Goal: Task Accomplishment & Management: Manage account settings

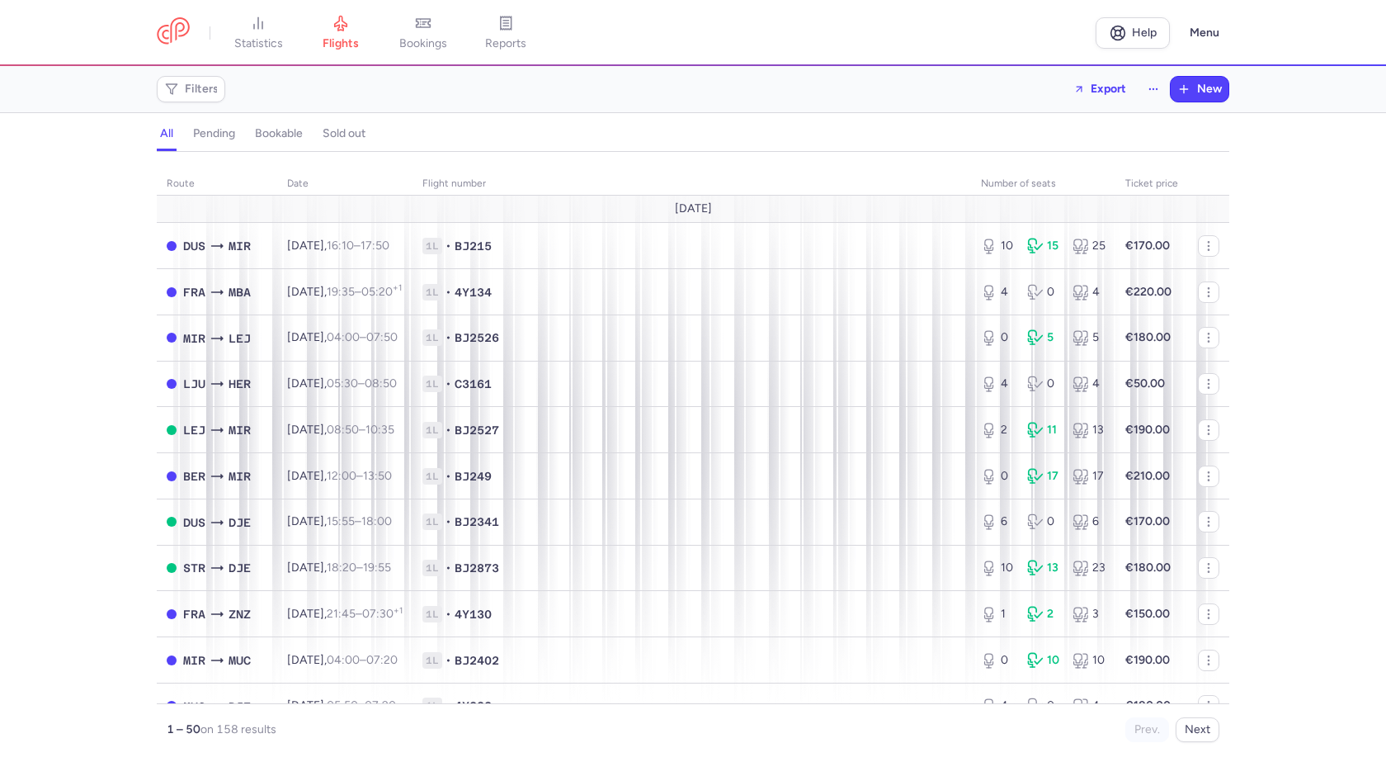
click at [698, 89] on div "Filters Export New" at bounding box center [693, 89] width 1086 height 40
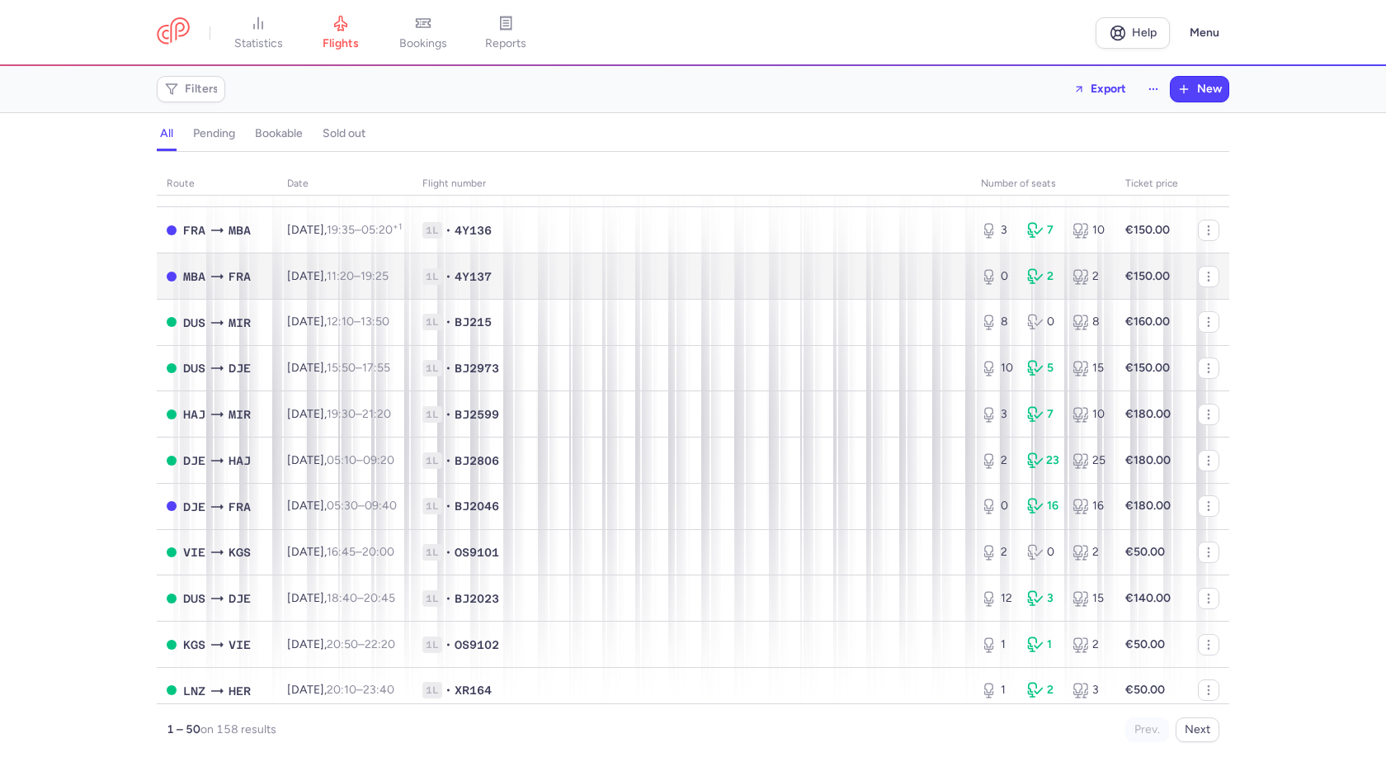
scroll to position [990, 0]
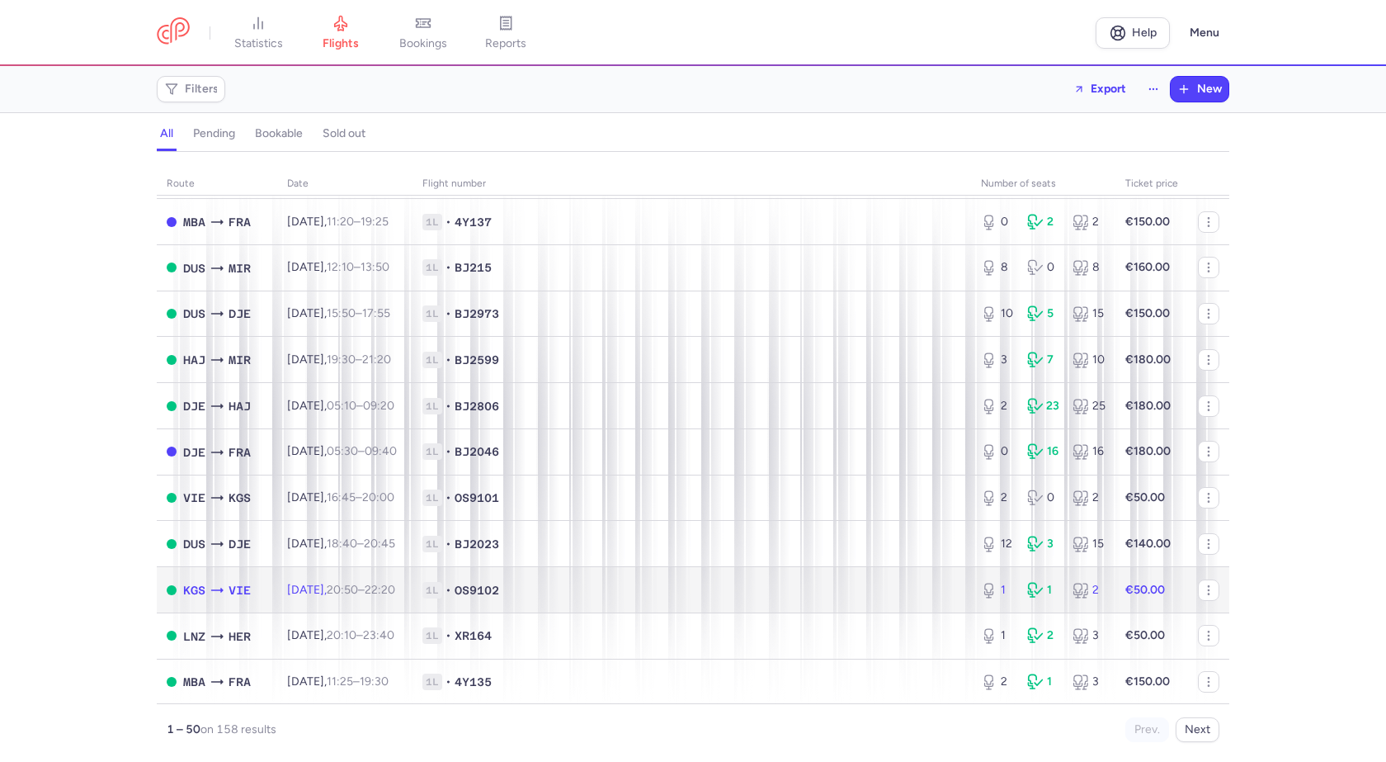
click at [672, 589] on span "1L • OS9102" at bounding box center [692, 590] width 539 height 17
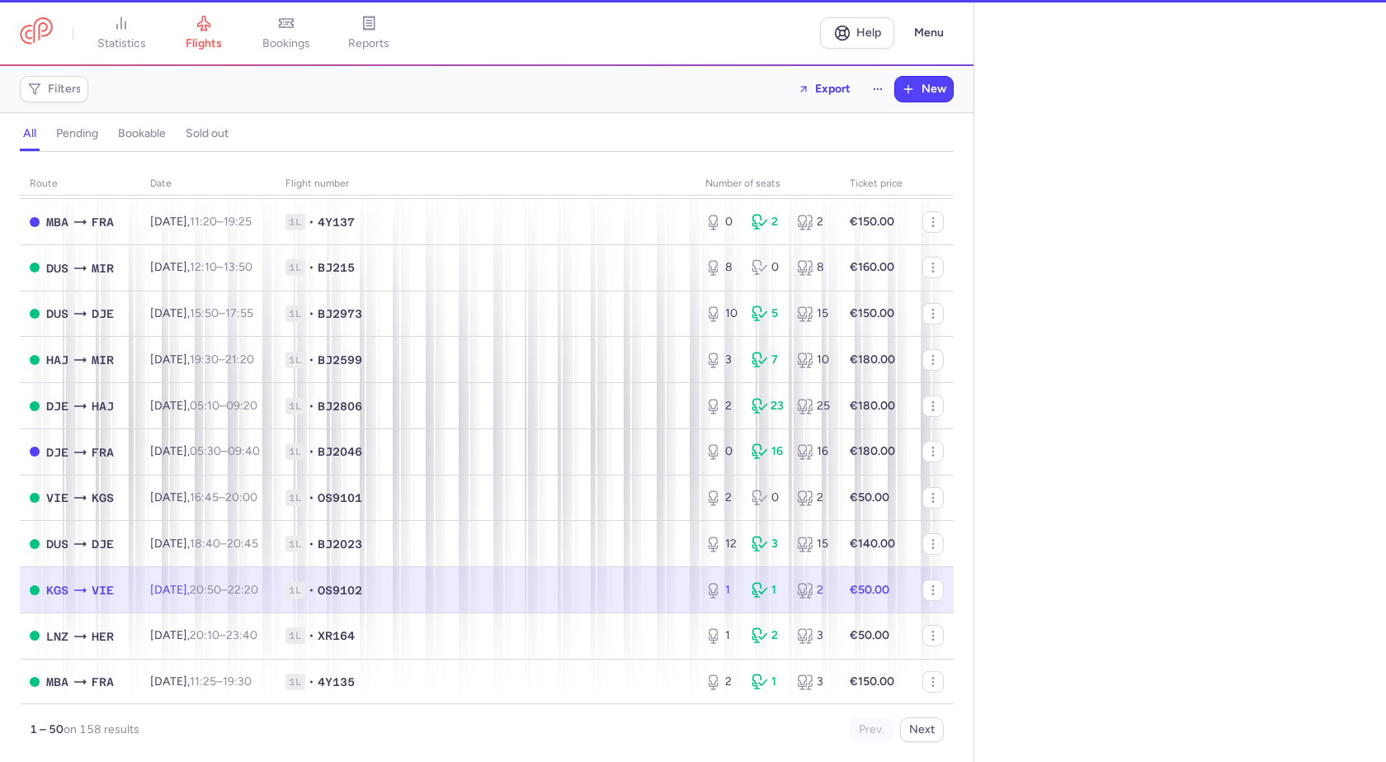
select select "days"
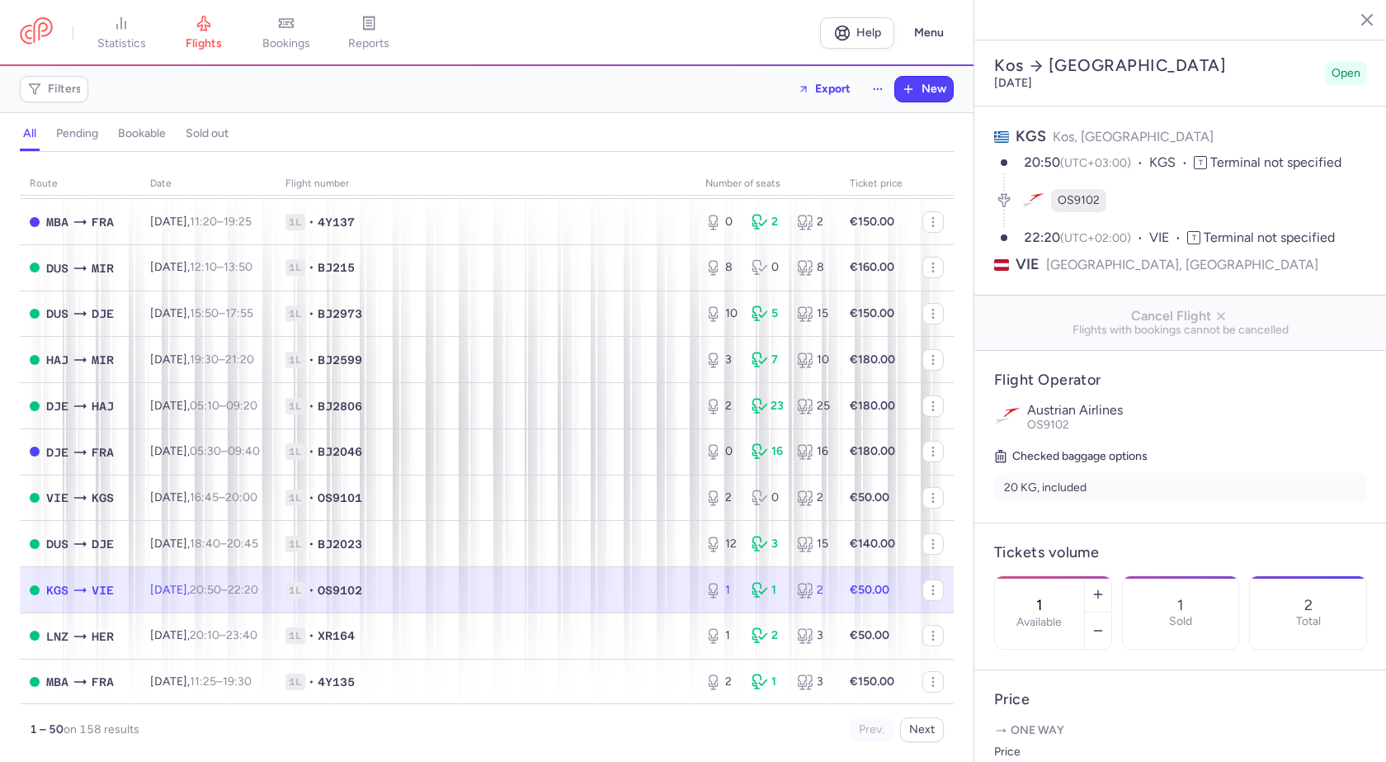
click at [886, 585] on td "€50.00" at bounding box center [876, 590] width 73 height 46
click at [1105, 624] on icon "button" at bounding box center [1098, 630] width 13 height 13
click at [1057, 726] on span "Save changes" at bounding box center [1049, 729] width 82 height 15
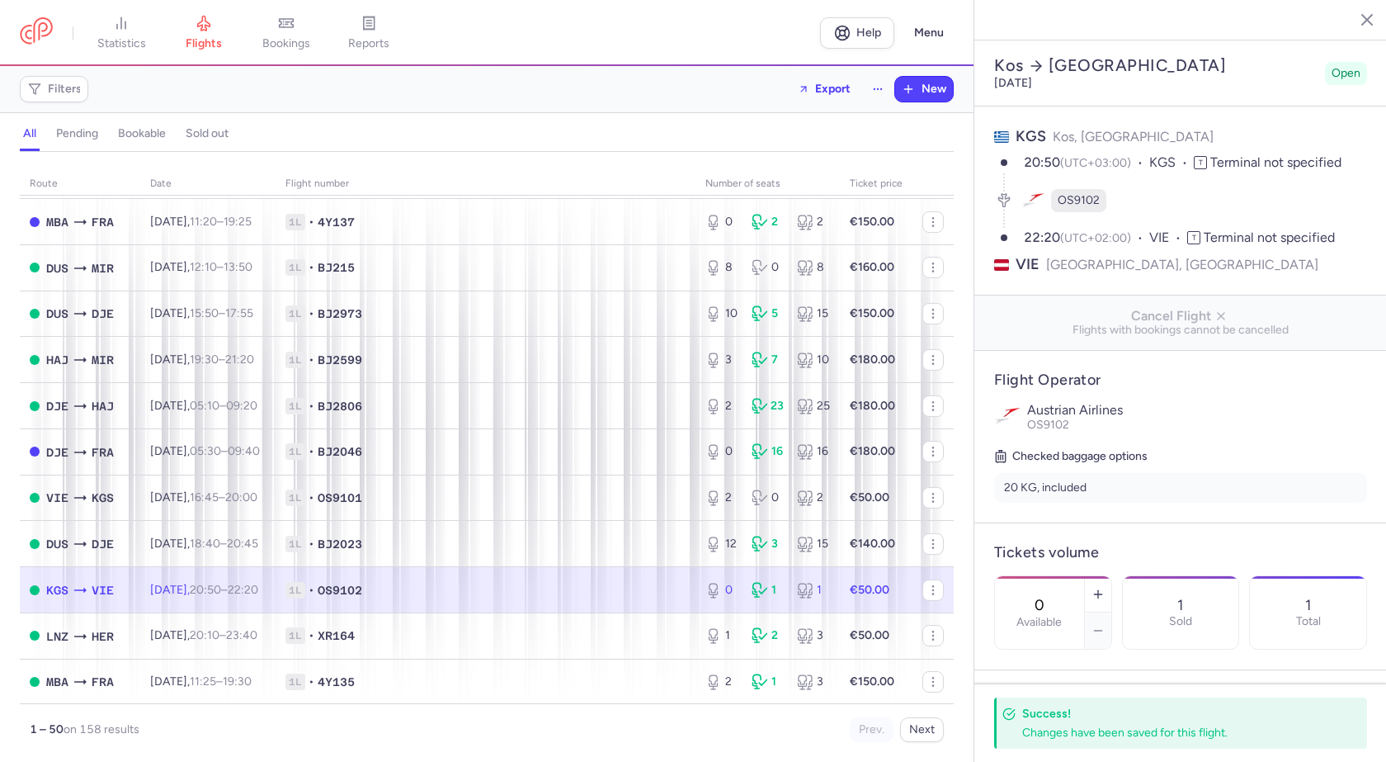
click at [527, 585] on span "1L • OS9102" at bounding box center [486, 590] width 400 height 17
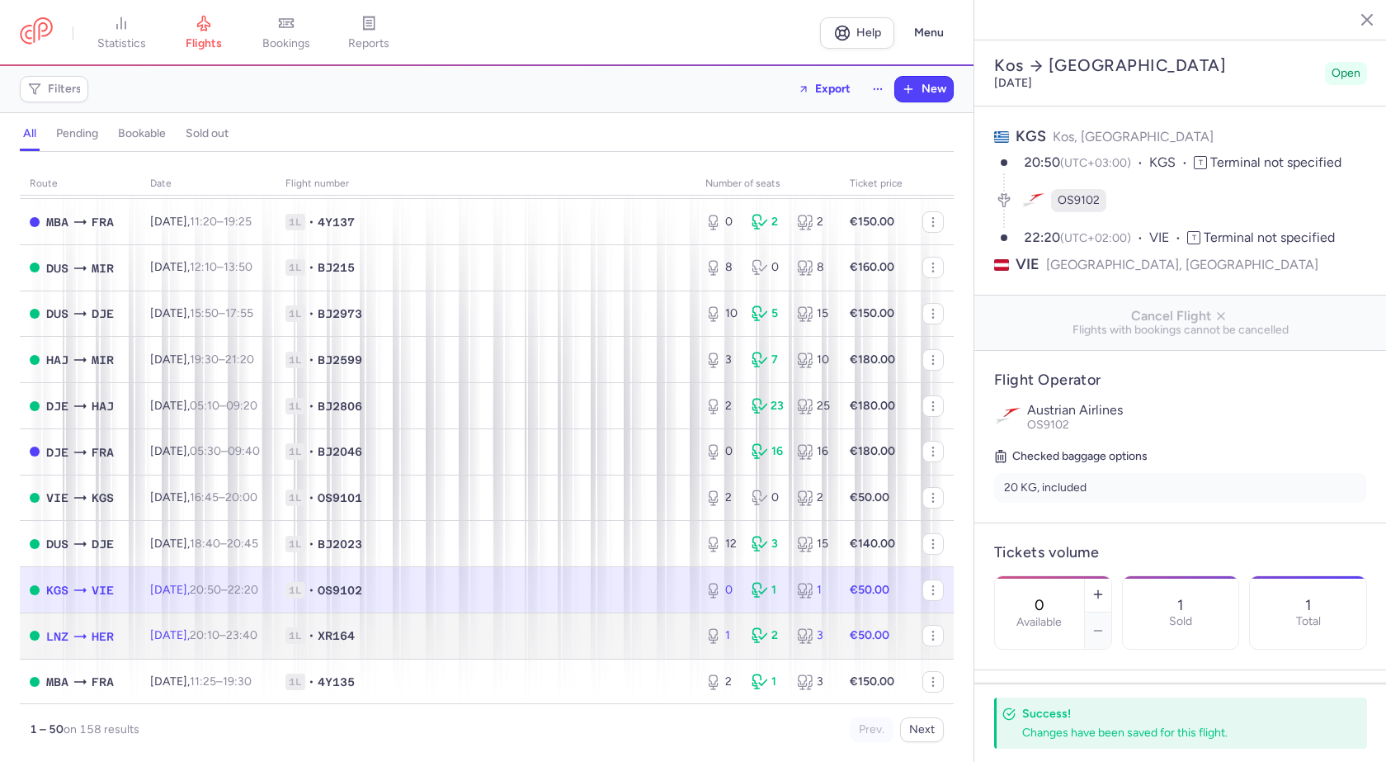
click at [777, 641] on div "1 2 3" at bounding box center [768, 636] width 138 height 30
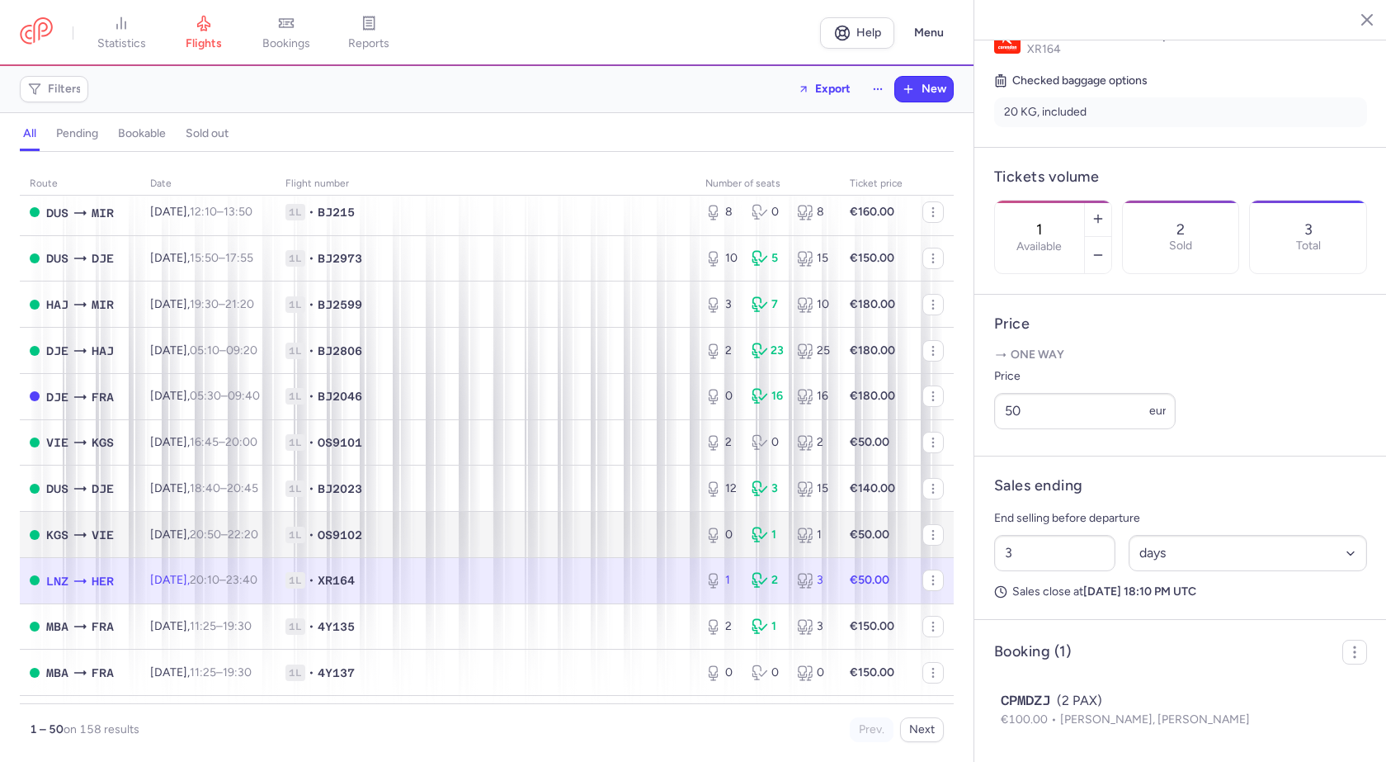
scroll to position [1073, 0]
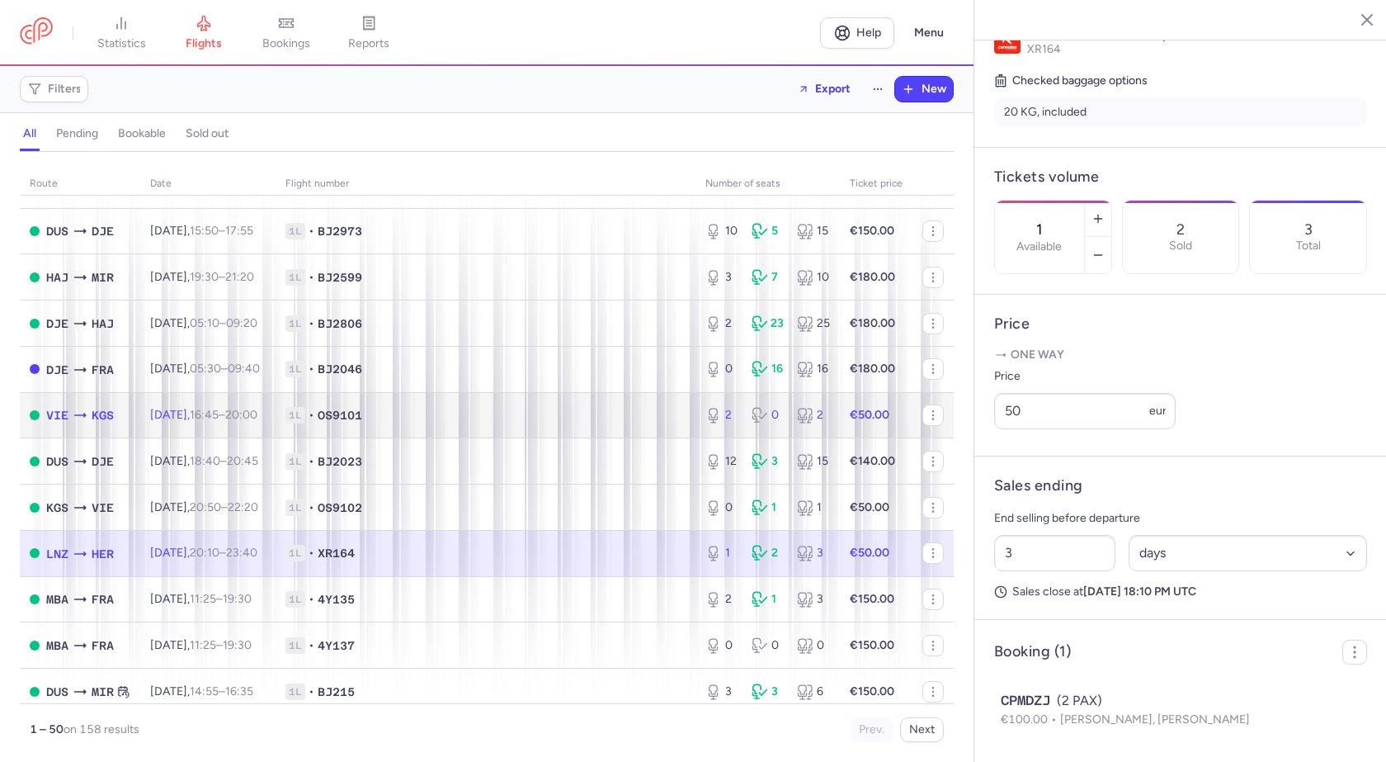
click at [188, 408] on span "[DATE] 16:45 – 20:00 +0" at bounding box center [203, 415] width 107 height 14
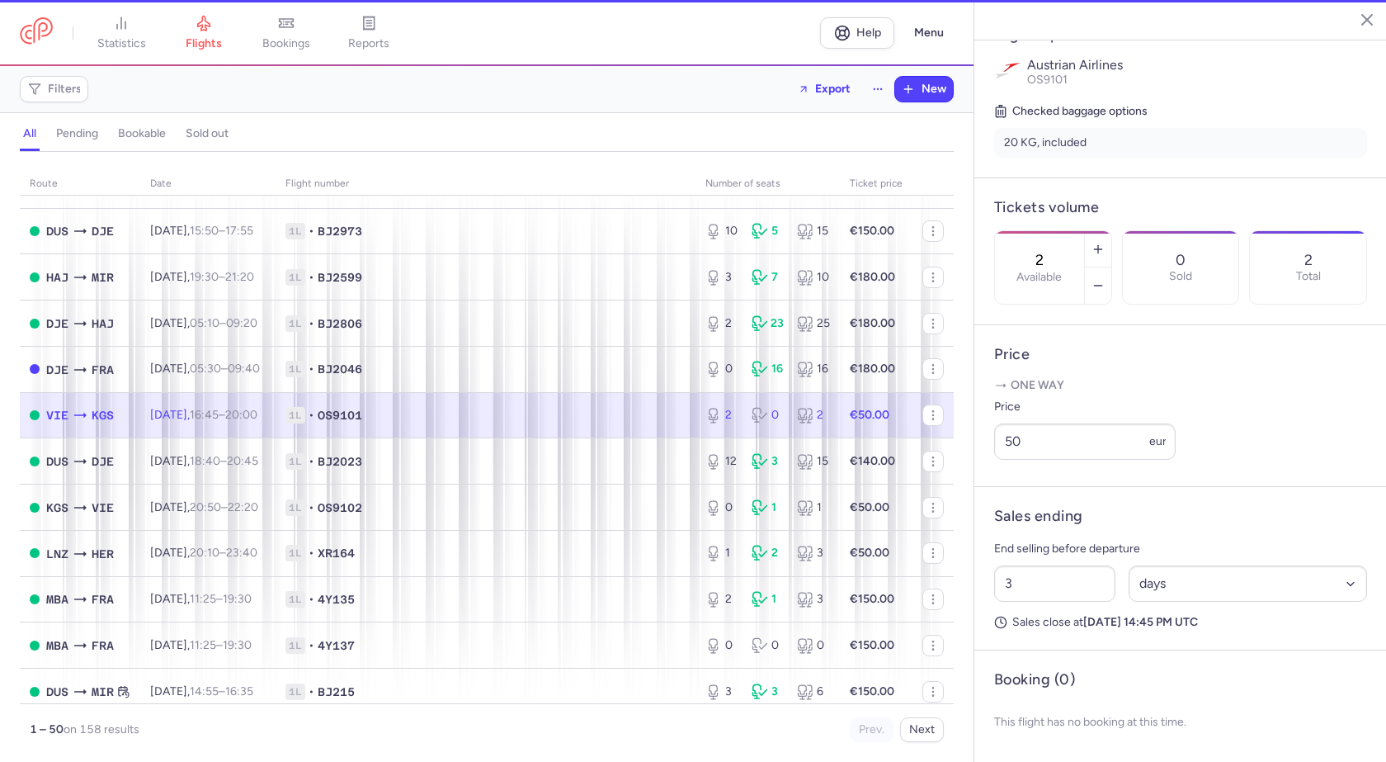
scroll to position [375, 0]
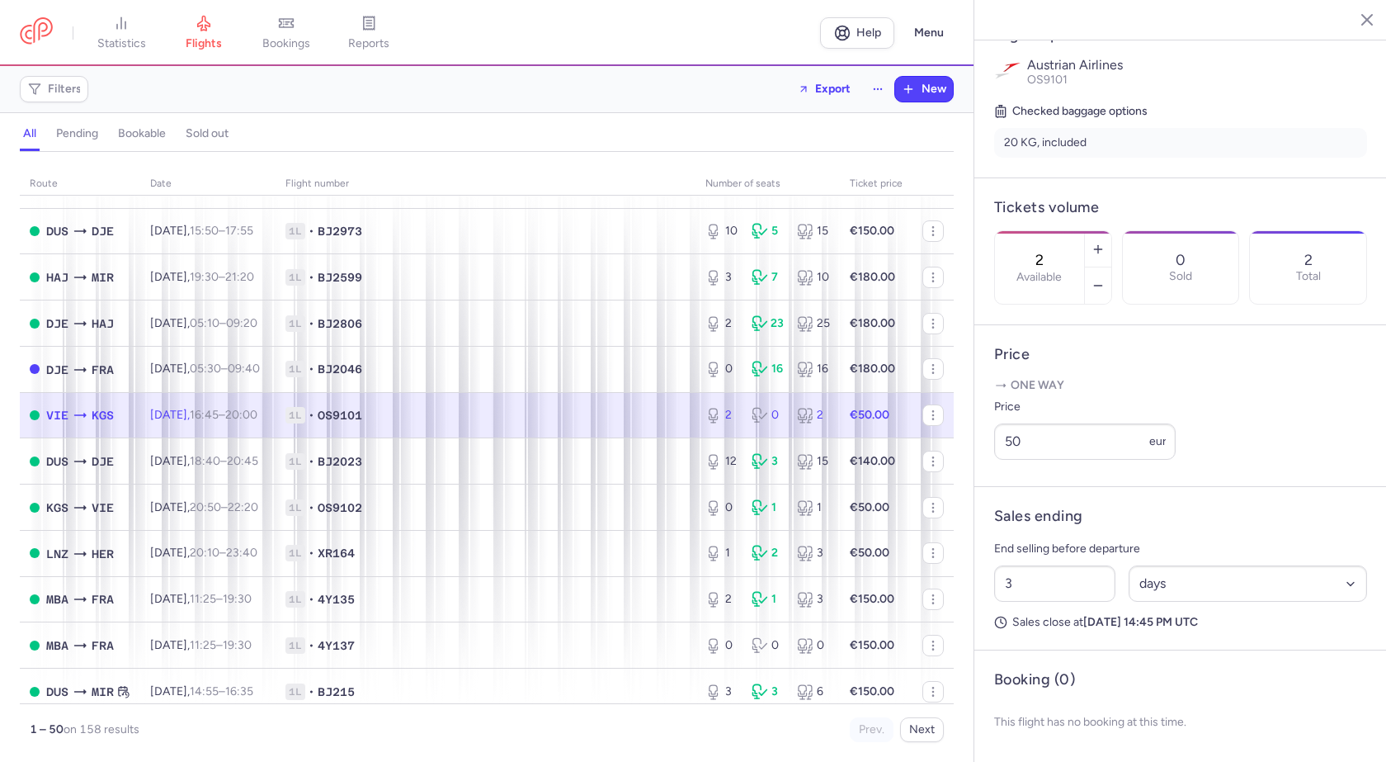
click at [672, 423] on span "1L • OS9101" at bounding box center [486, 415] width 400 height 17
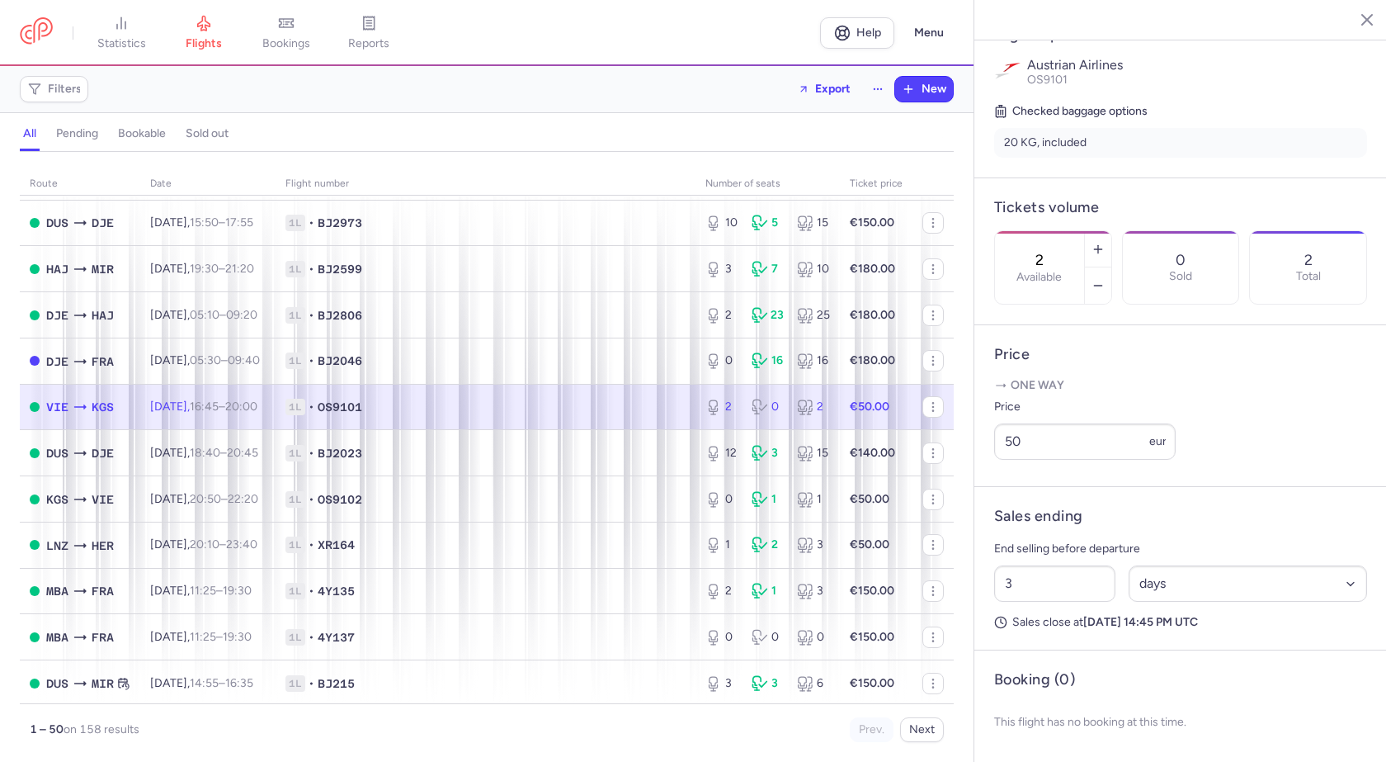
scroll to position [1073, 0]
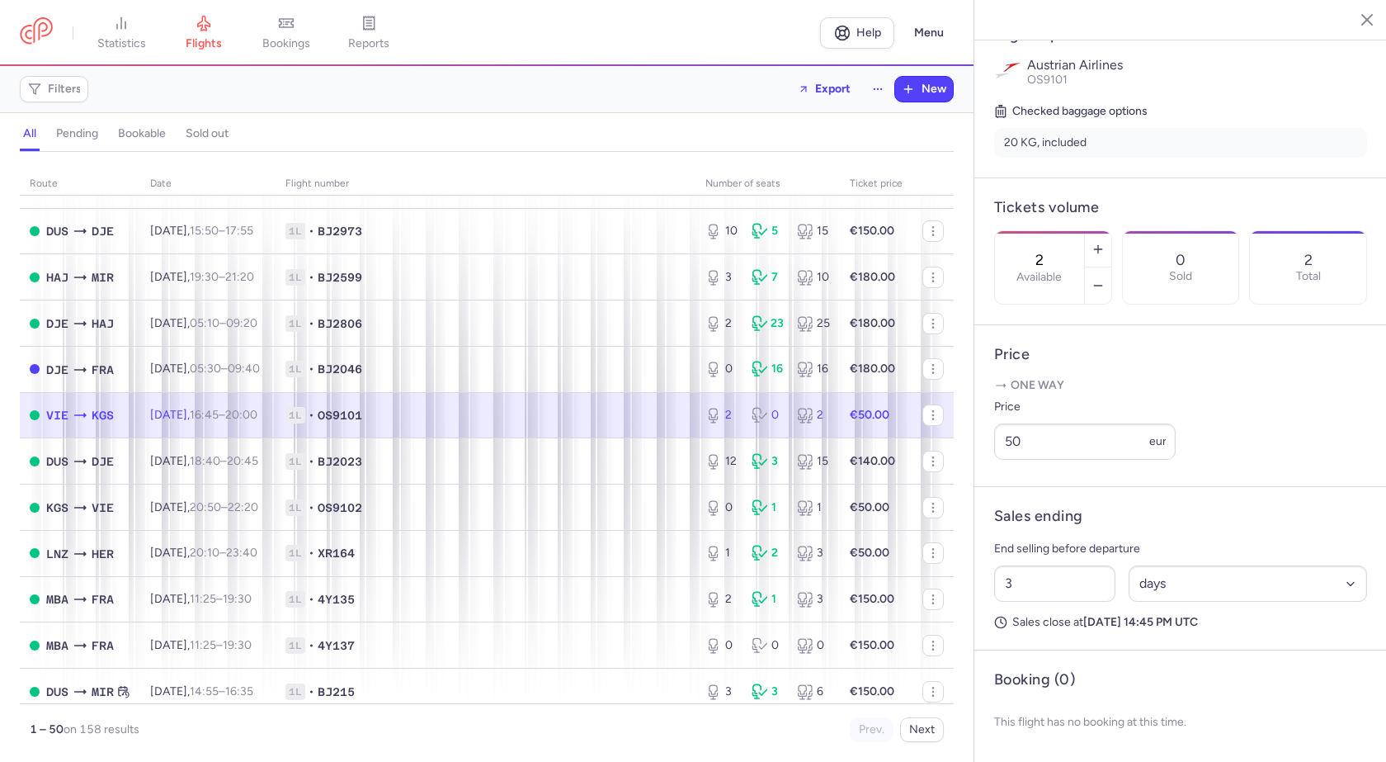
click at [430, 418] on span "1L • OS9101" at bounding box center [486, 415] width 400 height 17
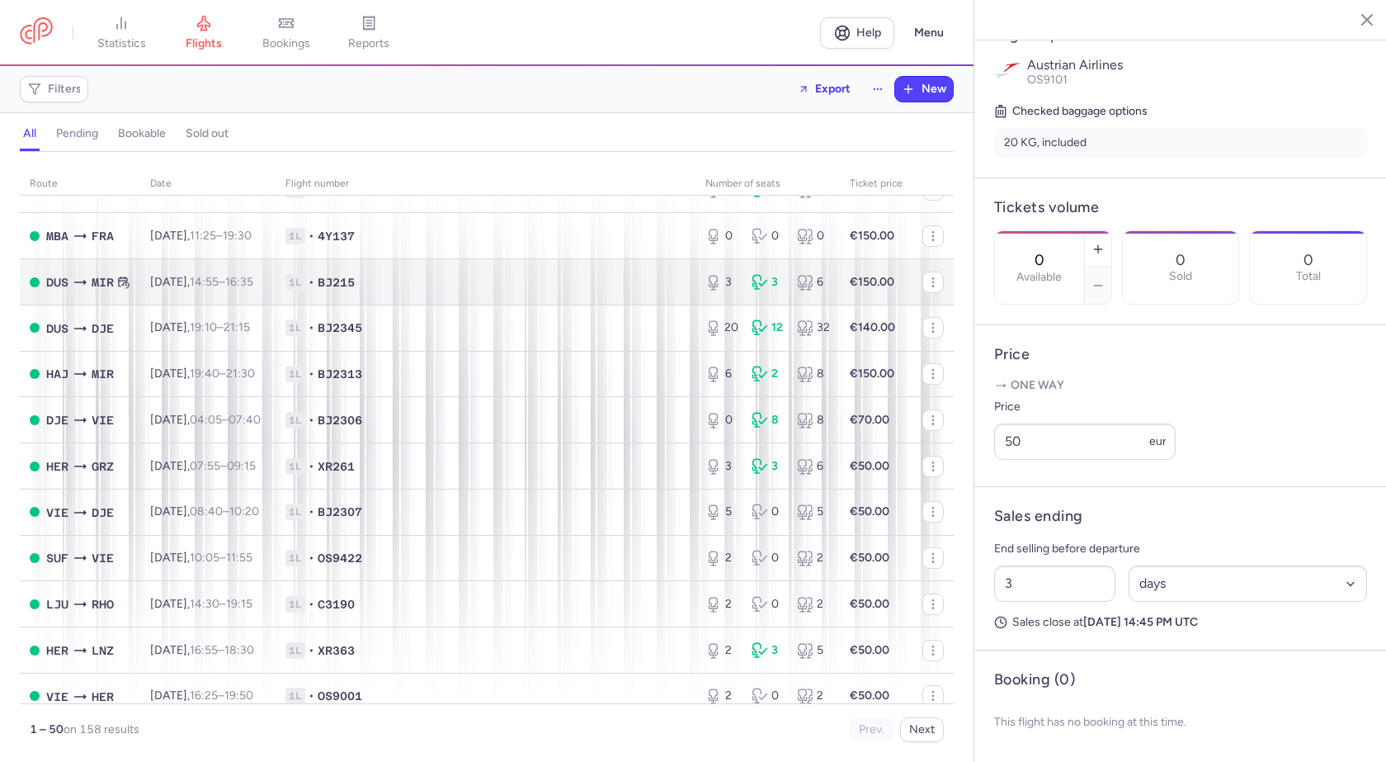
scroll to position [1568, 0]
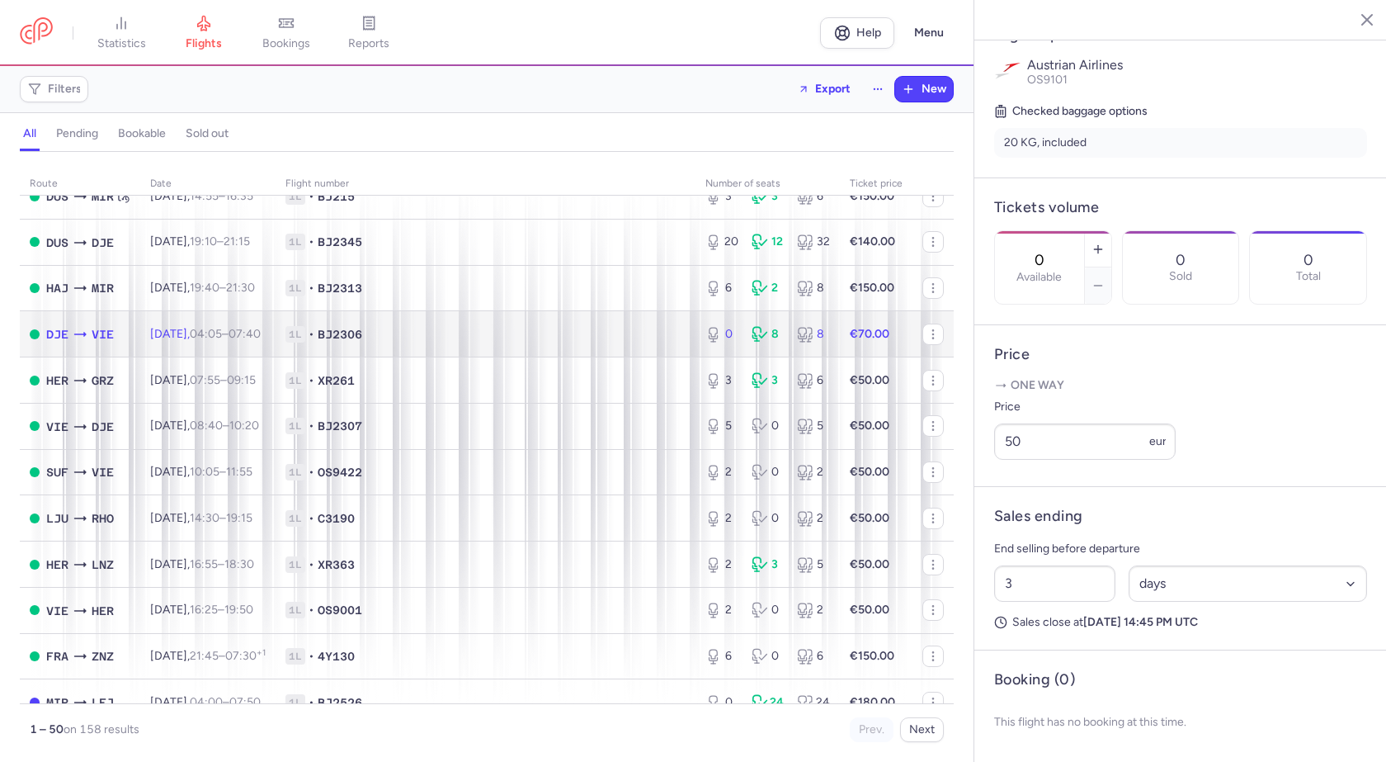
click at [261, 333] on time "07:40 +0" at bounding box center [245, 334] width 32 height 14
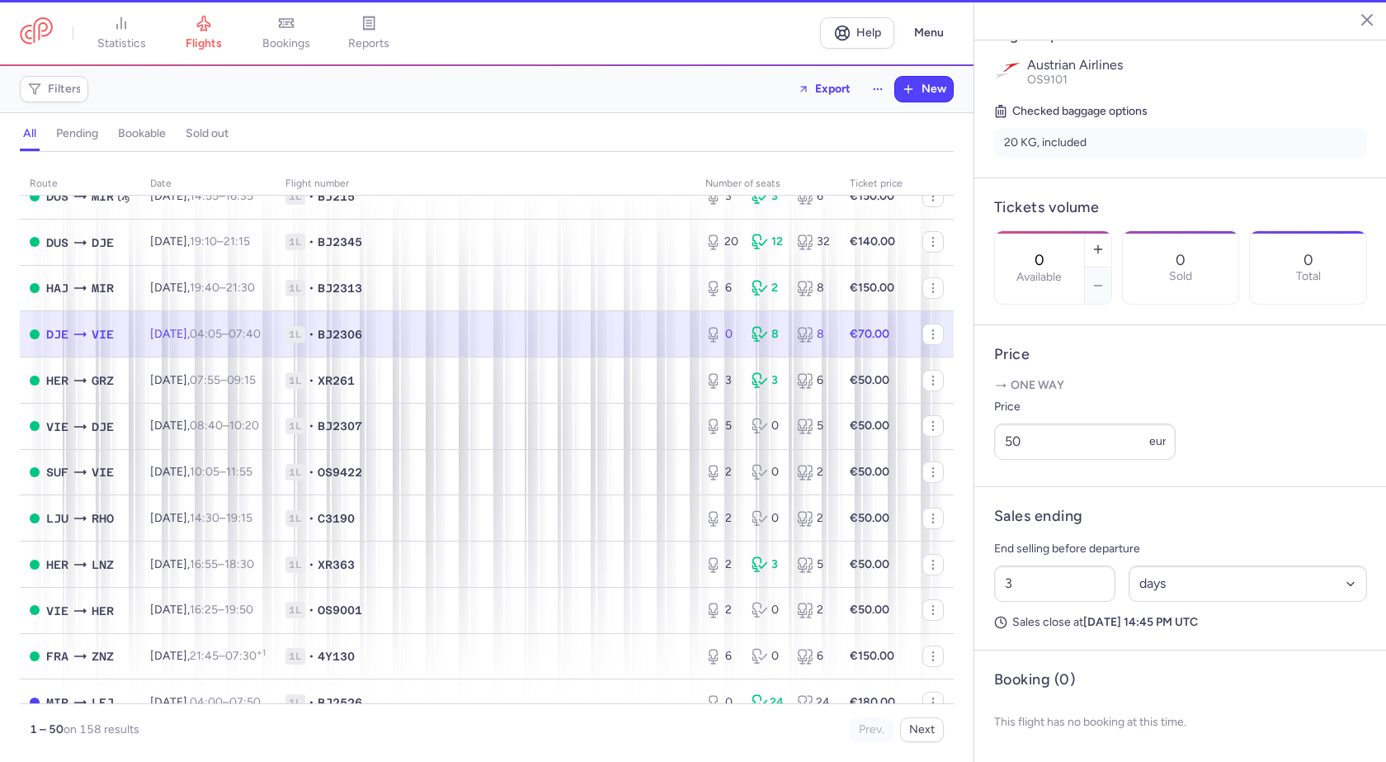
scroll to position [419, 0]
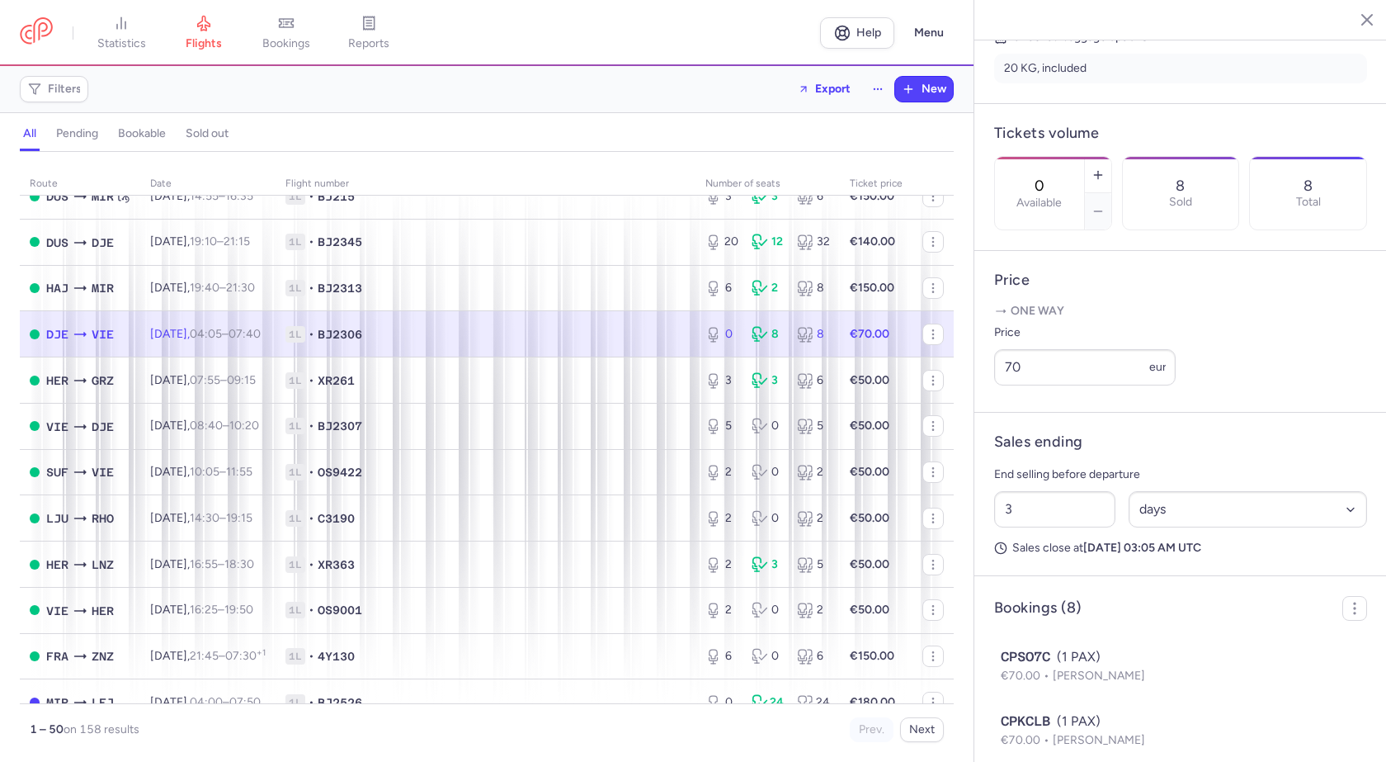
click at [565, 35] on nav "statistics flights bookings reports" at bounding box center [420, 33] width 800 height 36
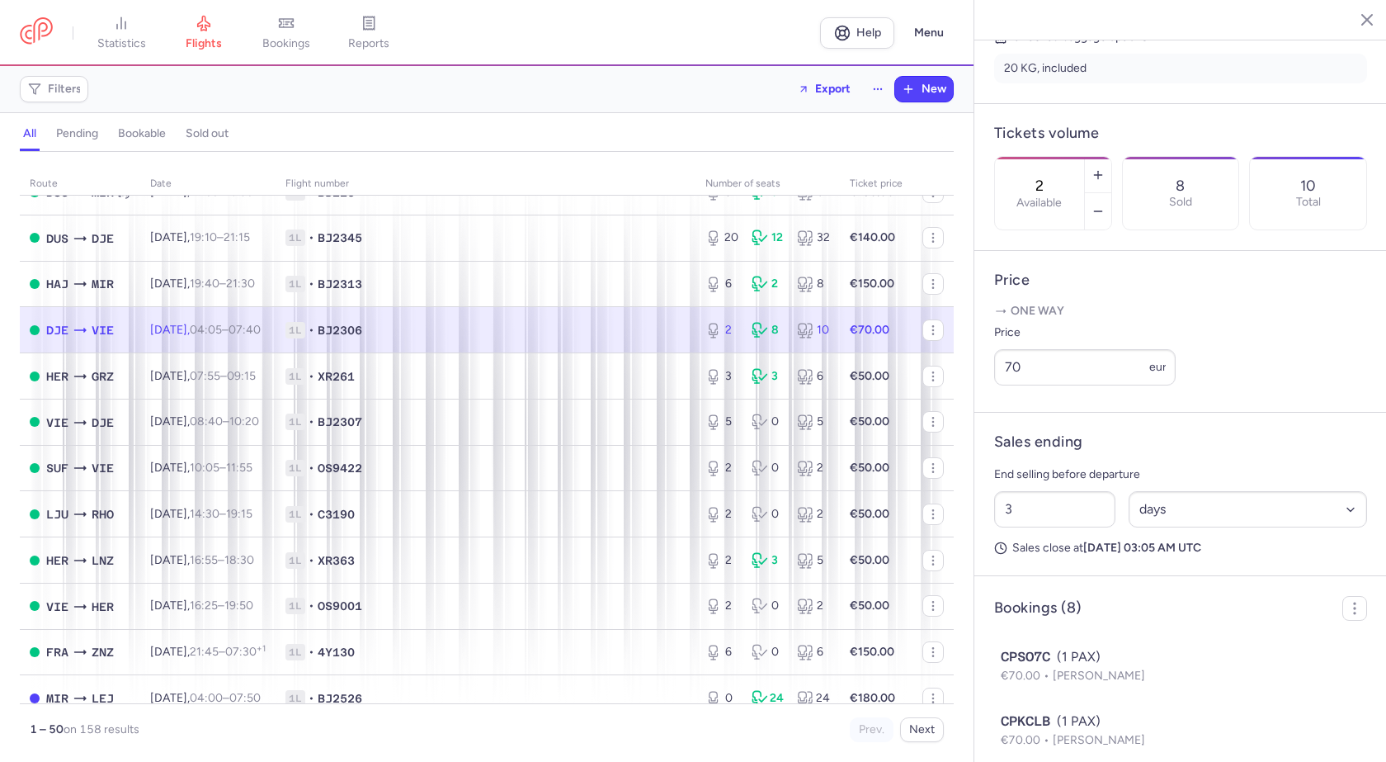
scroll to position [1407, 0]
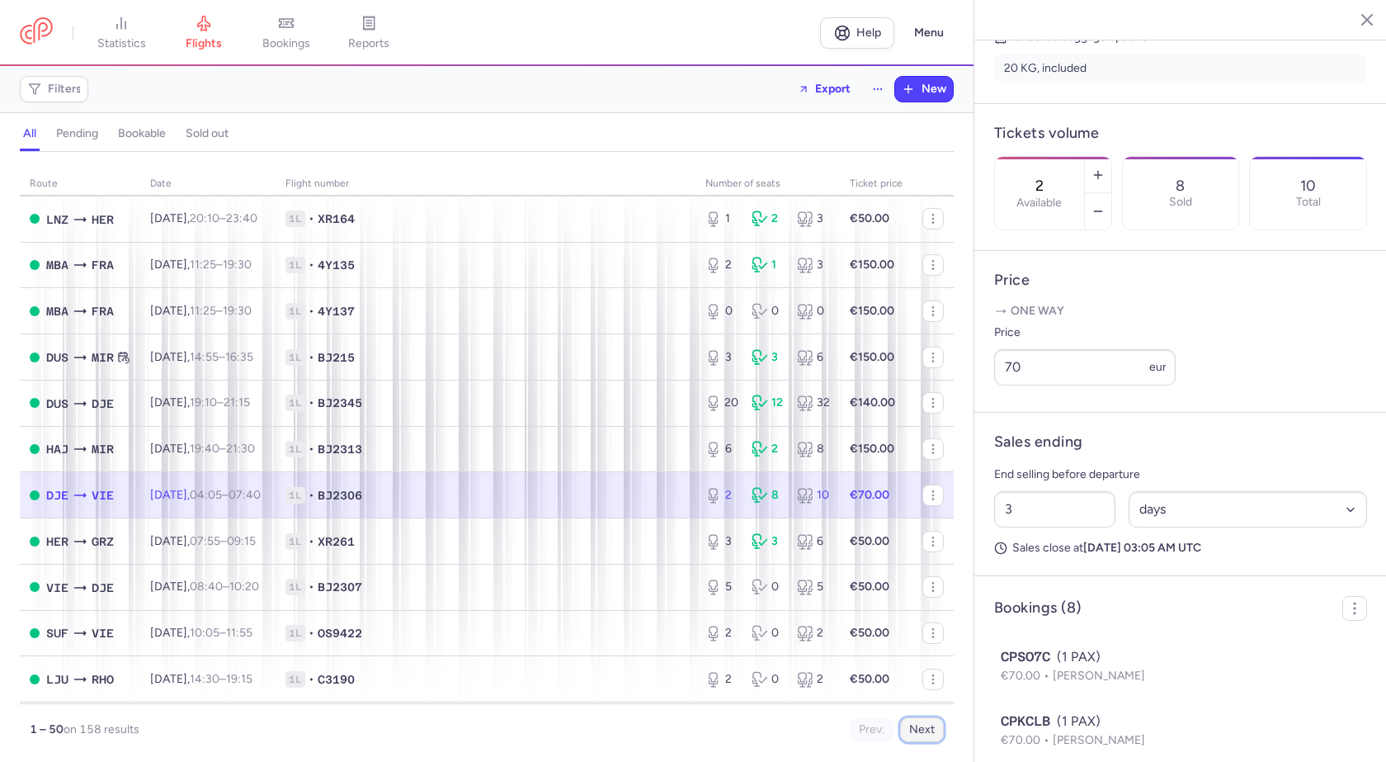
click at [922, 731] on button "Next" at bounding box center [922, 729] width 44 height 25
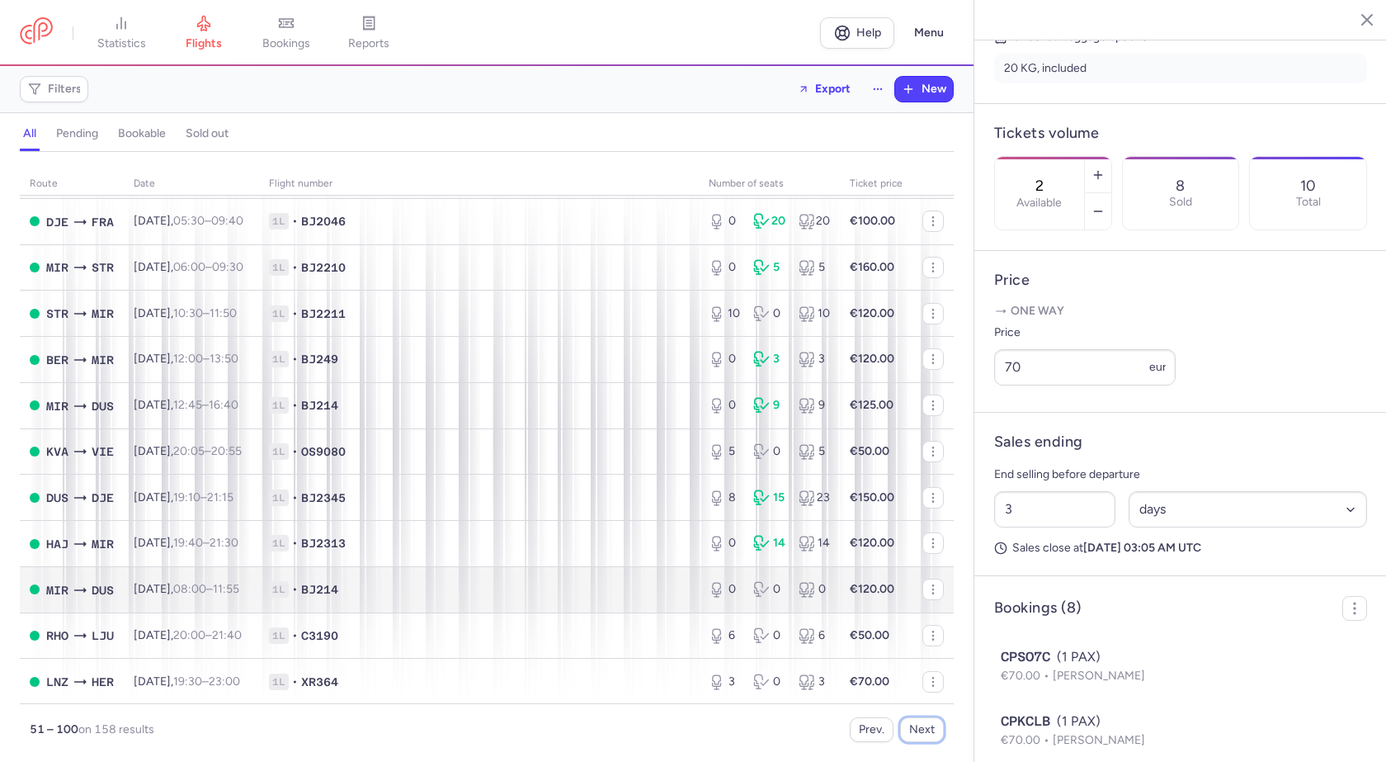
scroll to position [1847, 0]
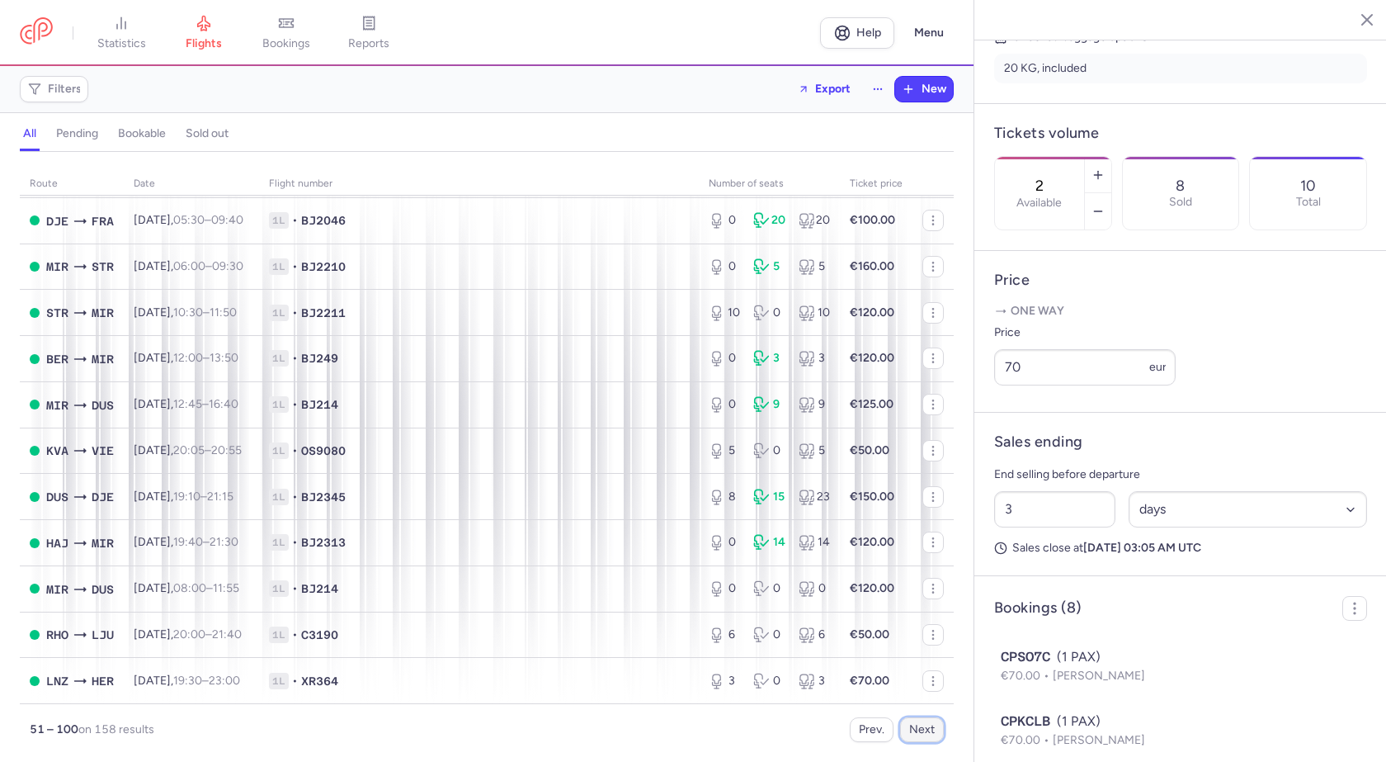
click at [930, 732] on button "Next" at bounding box center [922, 729] width 44 height 25
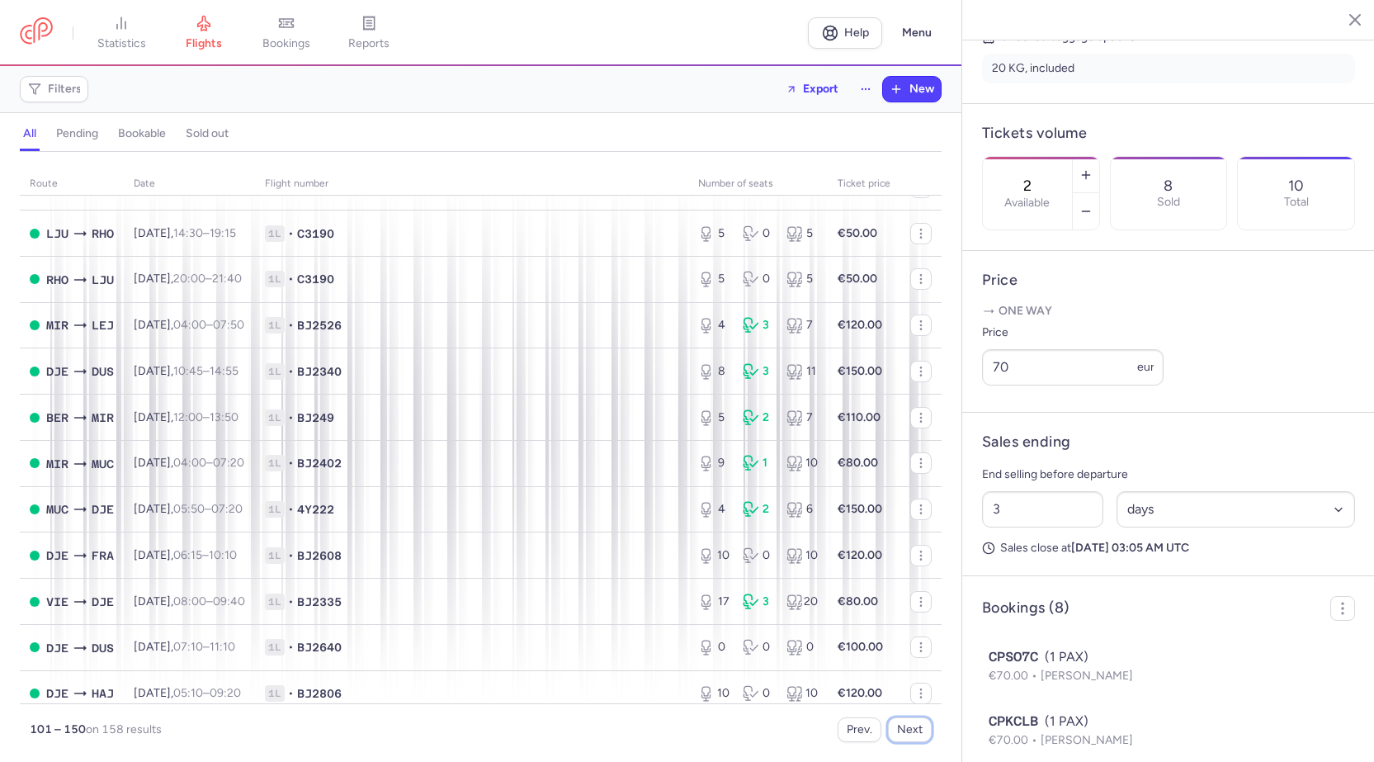
scroll to position [1820, 0]
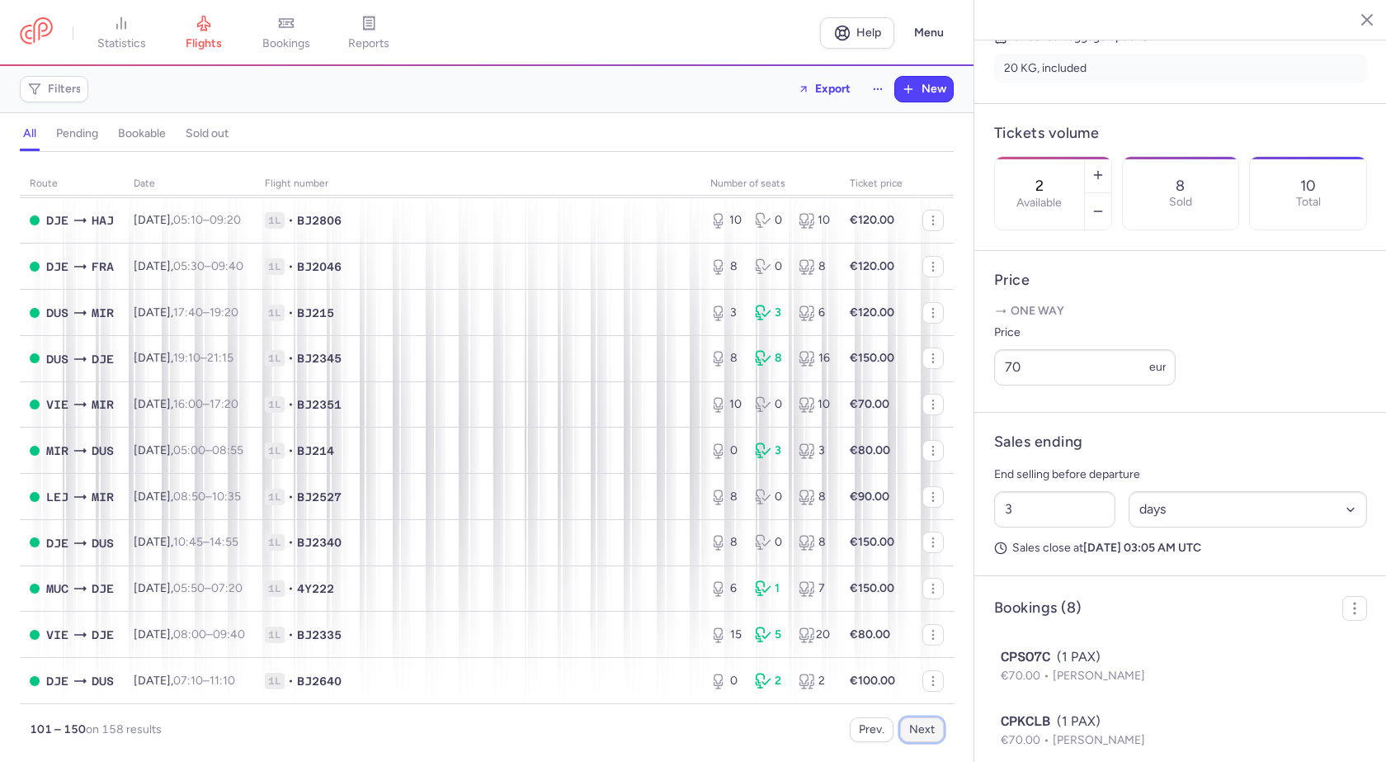
click at [939, 730] on button "Next" at bounding box center [922, 729] width 44 height 25
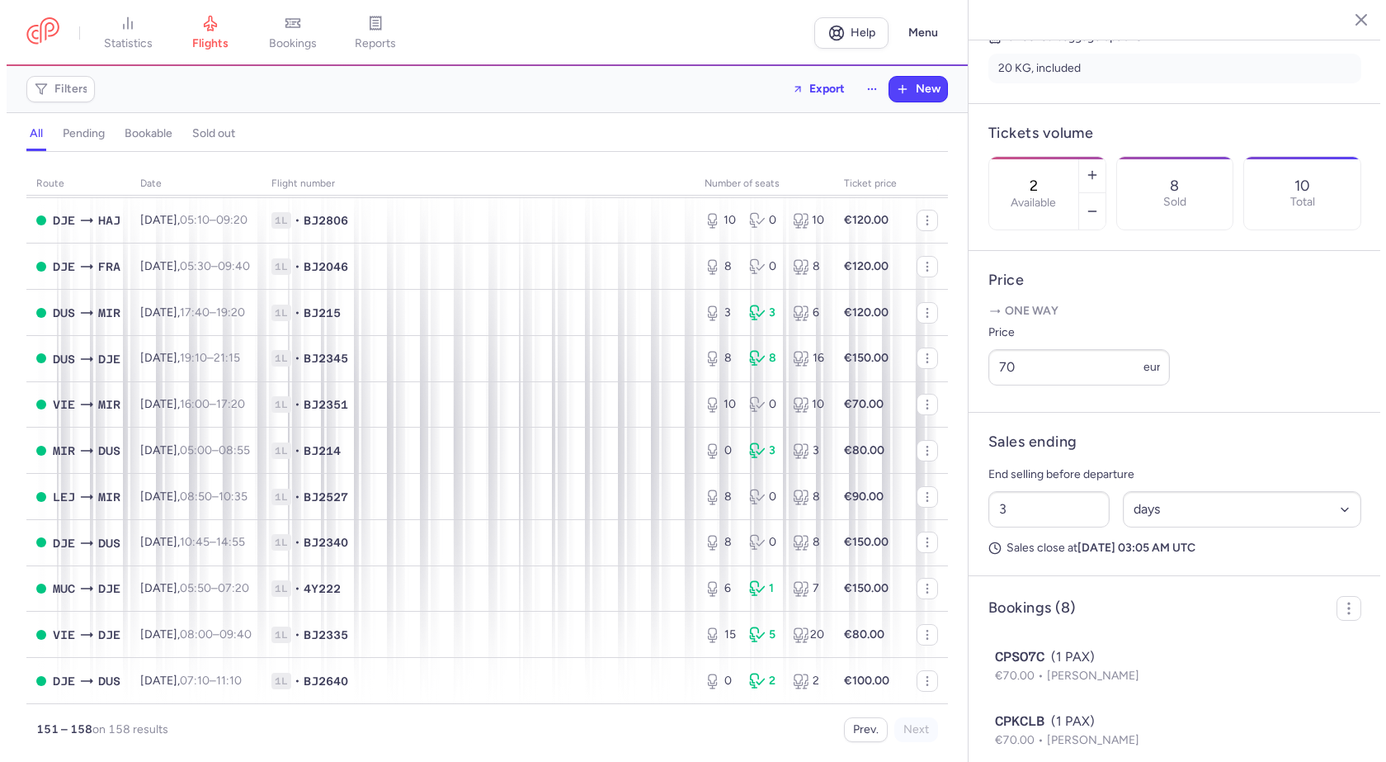
scroll to position [0, 0]
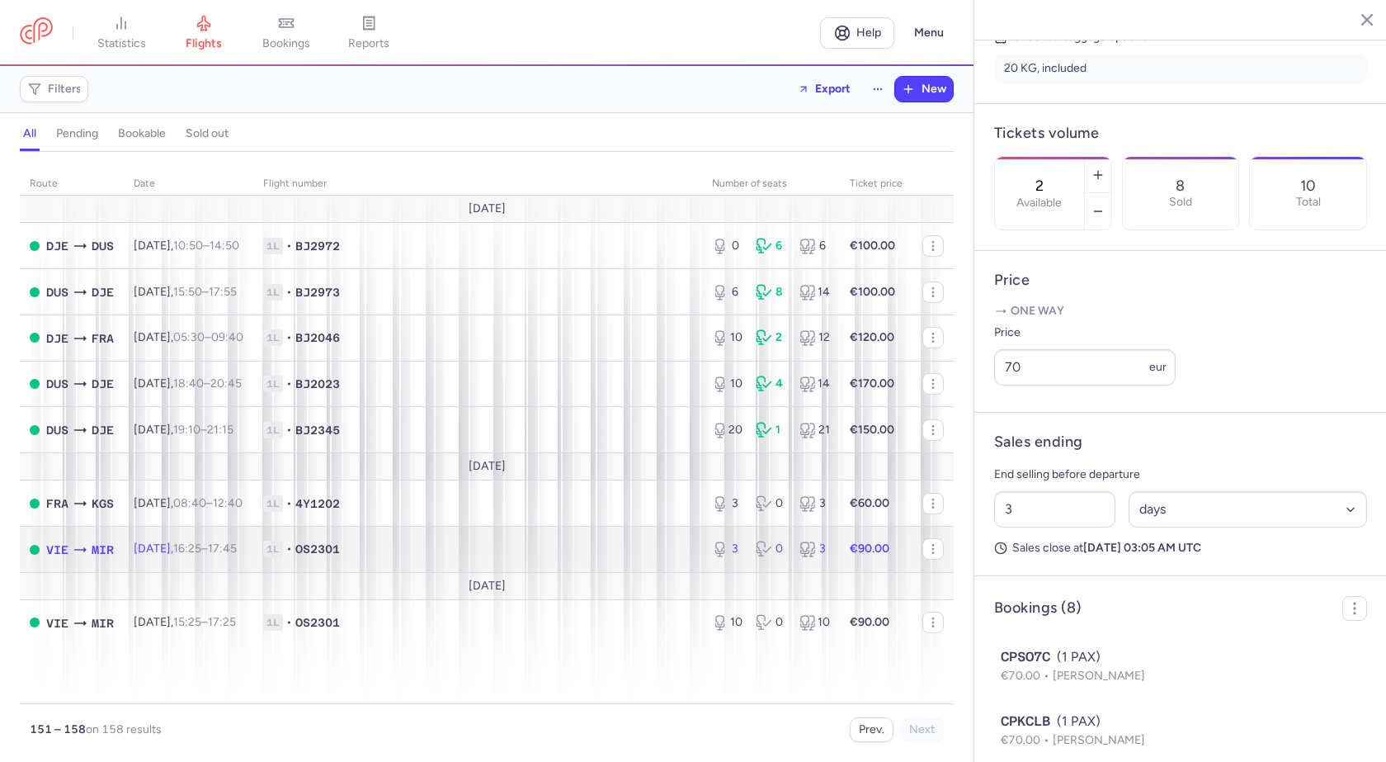
click at [436, 543] on span "1L • OS2301" at bounding box center [477, 549] width 429 height 17
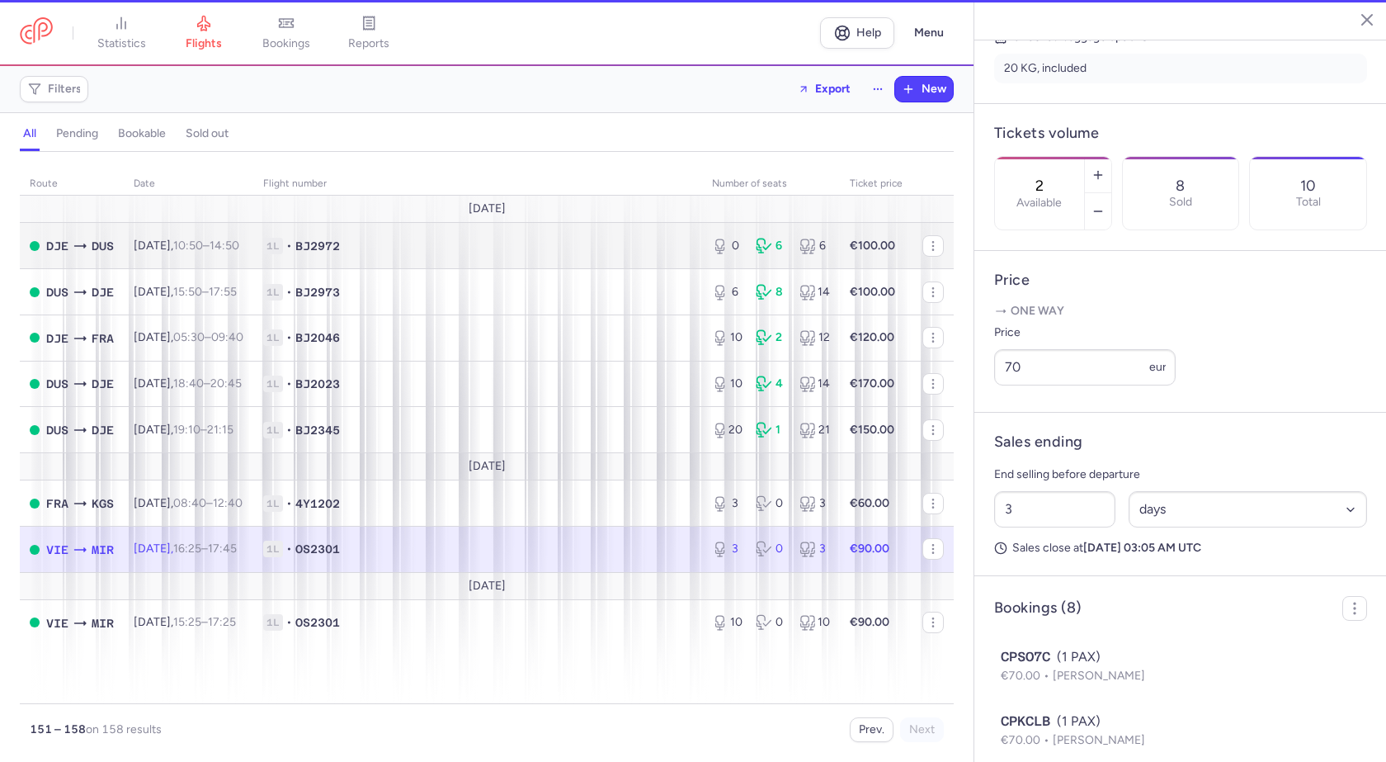
type input "3"
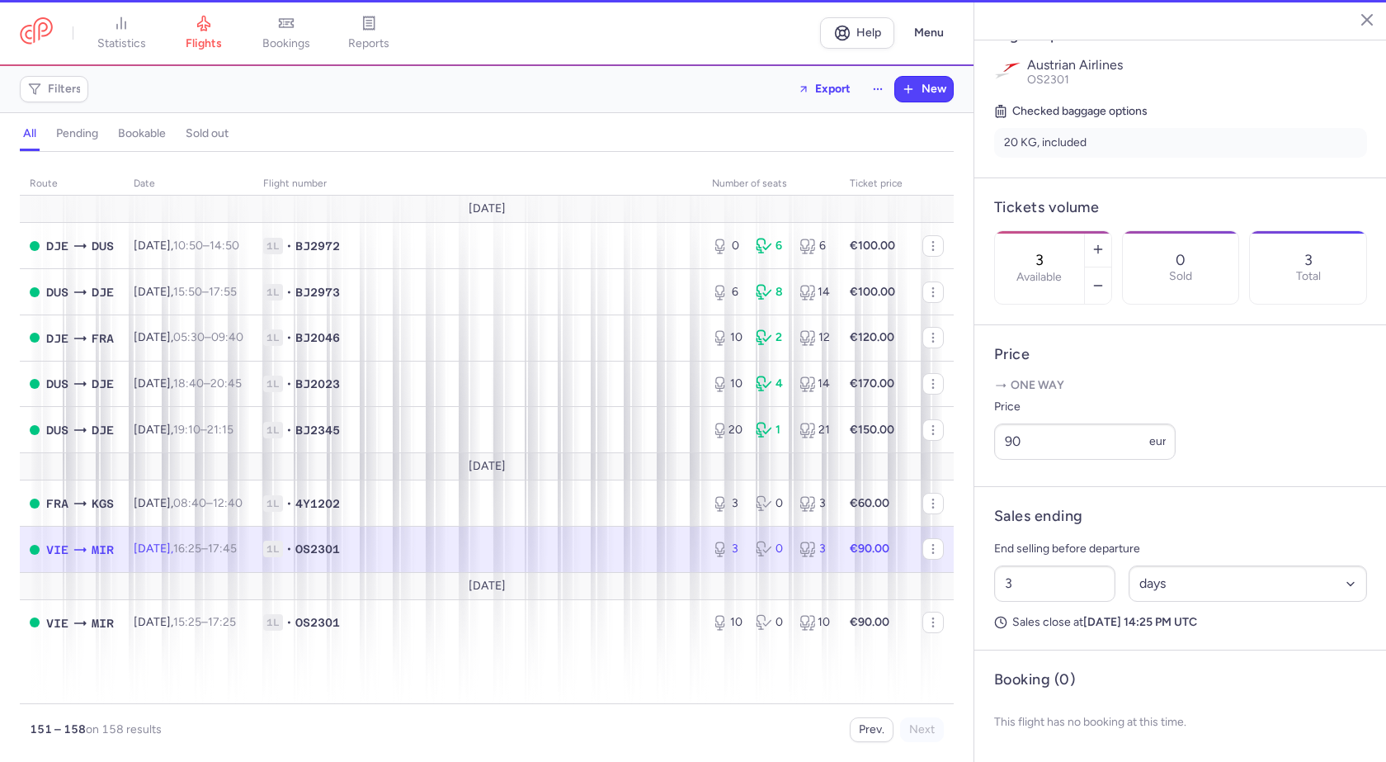
scroll to position [375, 0]
